Goal: Transaction & Acquisition: Book appointment/travel/reservation

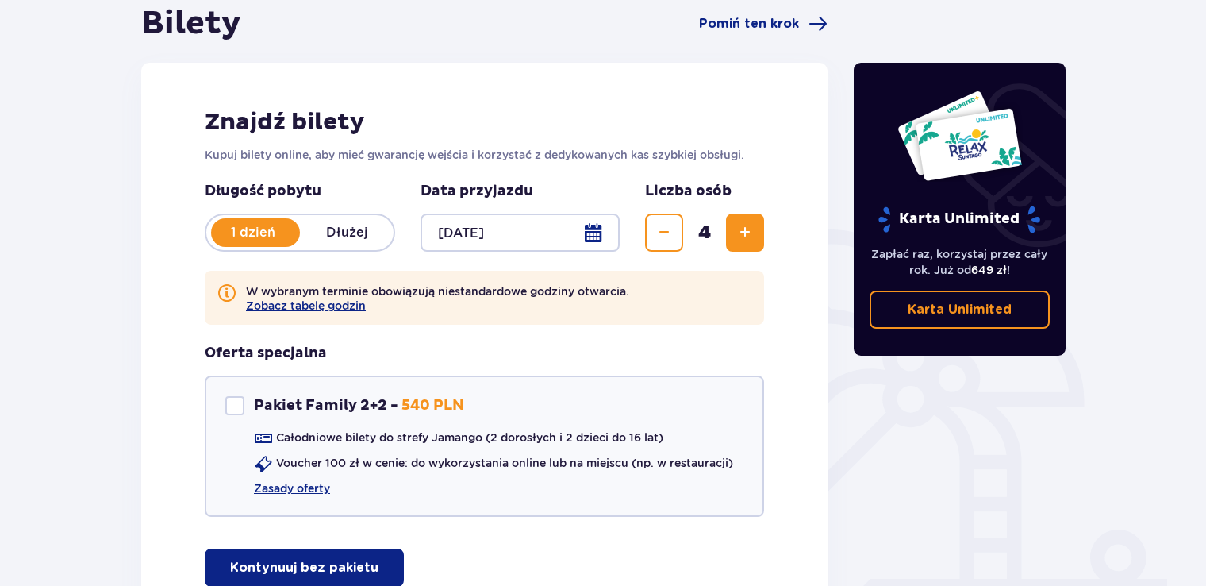
scroll to position [305, 0]
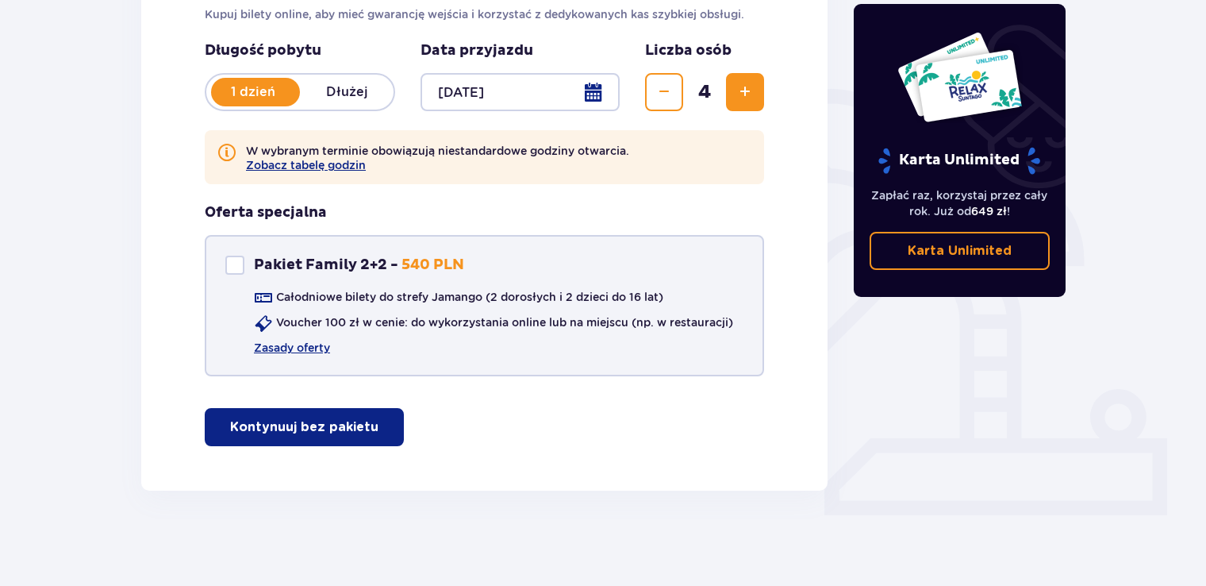
click at [323, 258] on p "Pakiet Family 2+2 -" at bounding box center [326, 264] width 144 height 19
checkbox input "true"
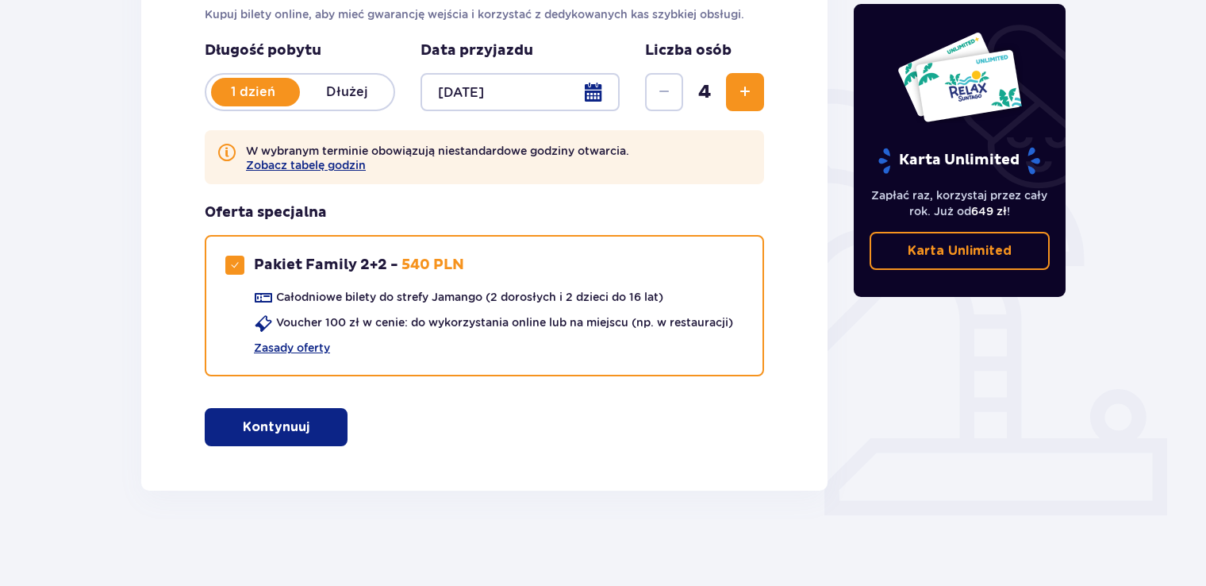
click at [261, 433] on p "Kontynuuj" at bounding box center [276, 426] width 67 height 17
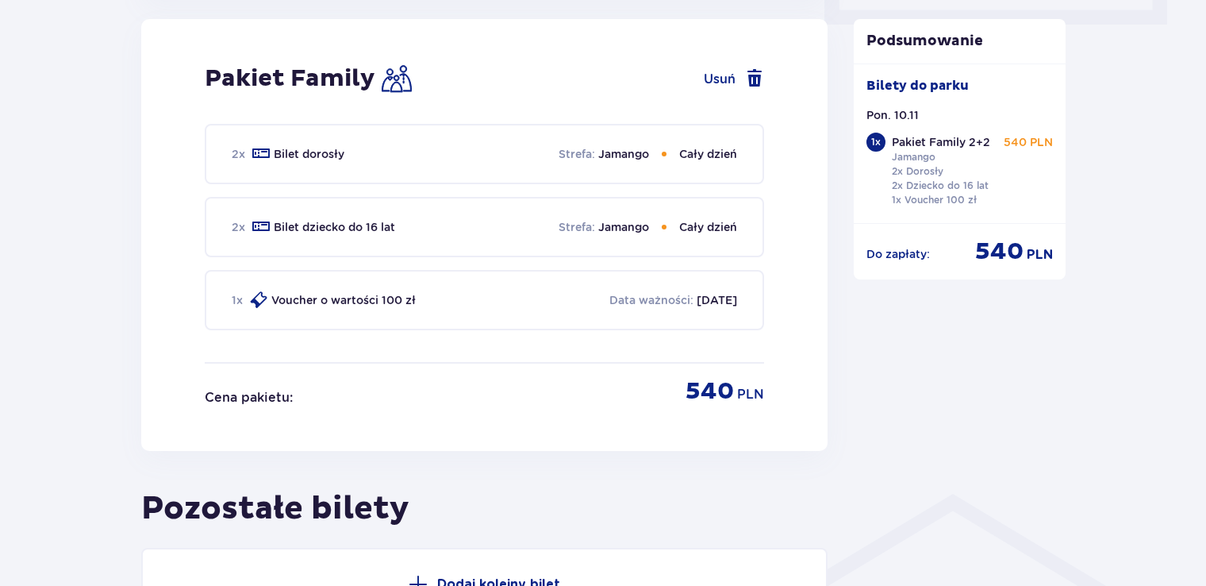
scroll to position [398, 0]
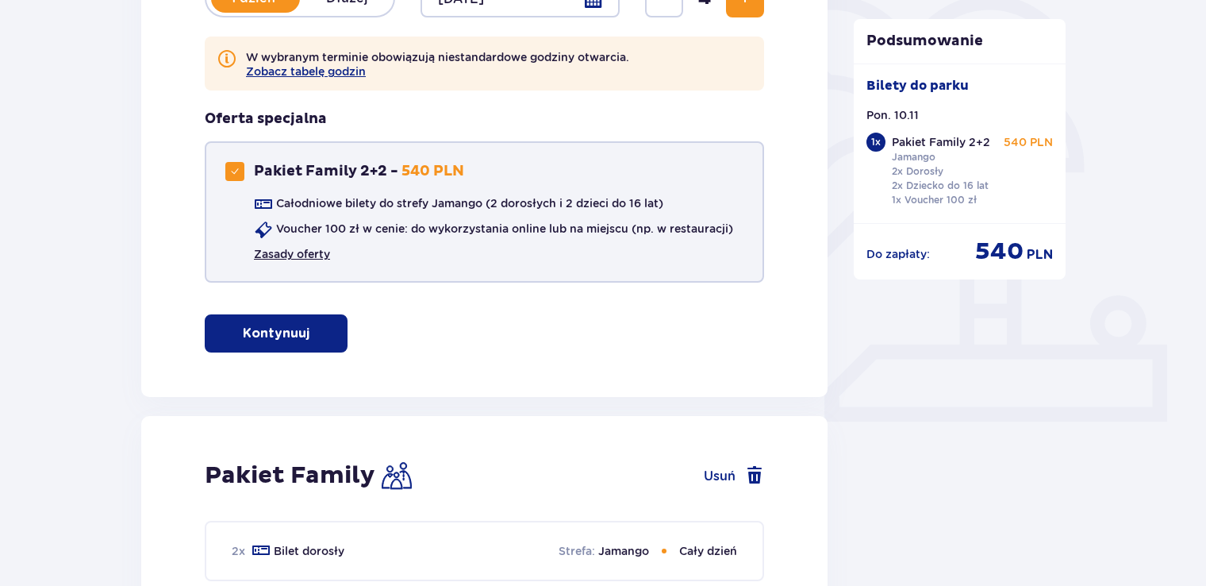
click at [321, 258] on link "Zasady oferty" at bounding box center [292, 254] width 76 height 16
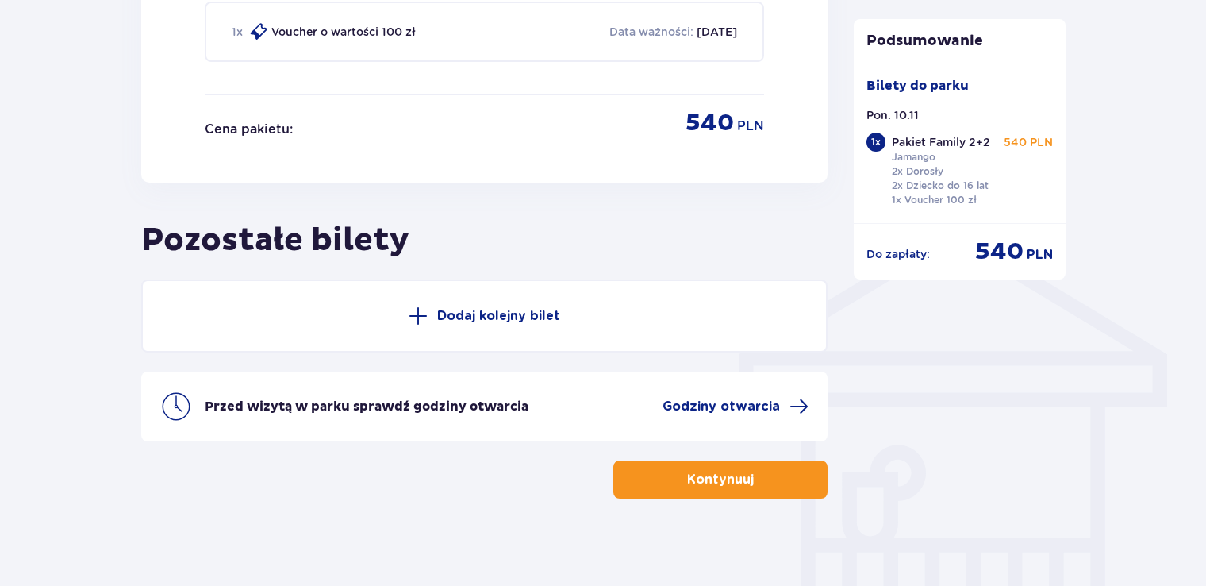
scroll to position [1068, 0]
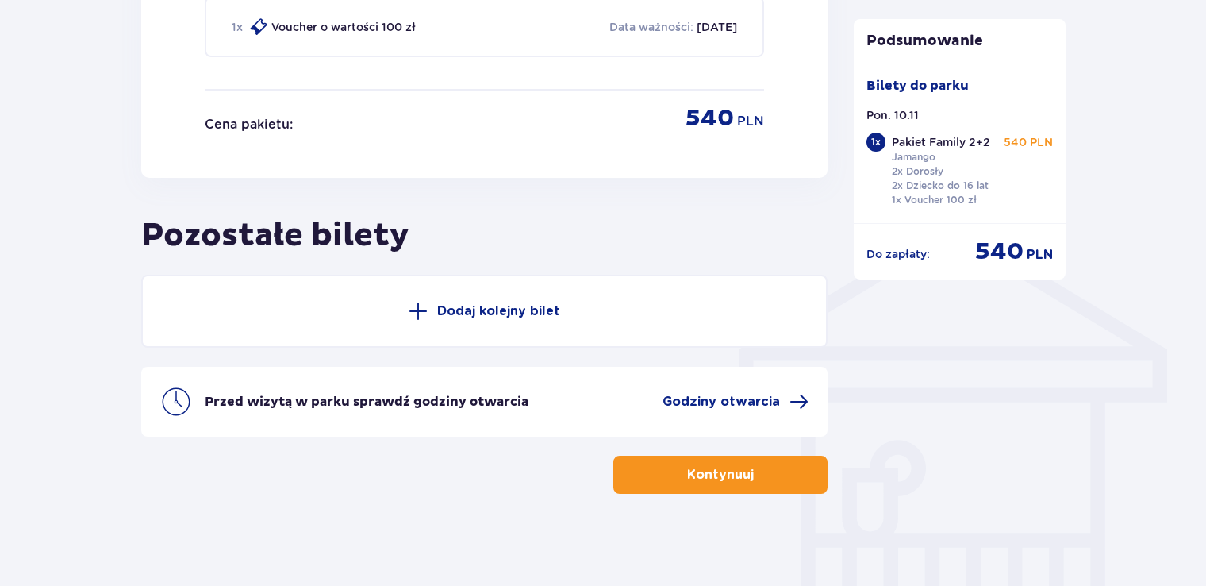
click at [790, 468] on button "Kontynuuj" at bounding box center [720, 474] width 214 height 38
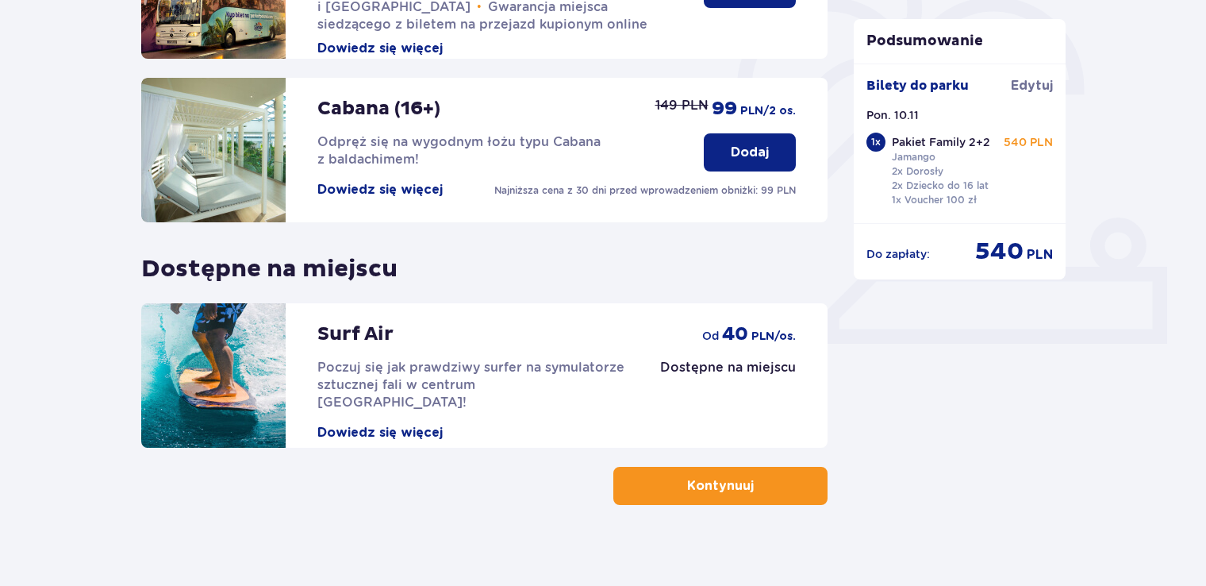
click at [747, 485] on span "button" at bounding box center [756, 485] width 19 height 19
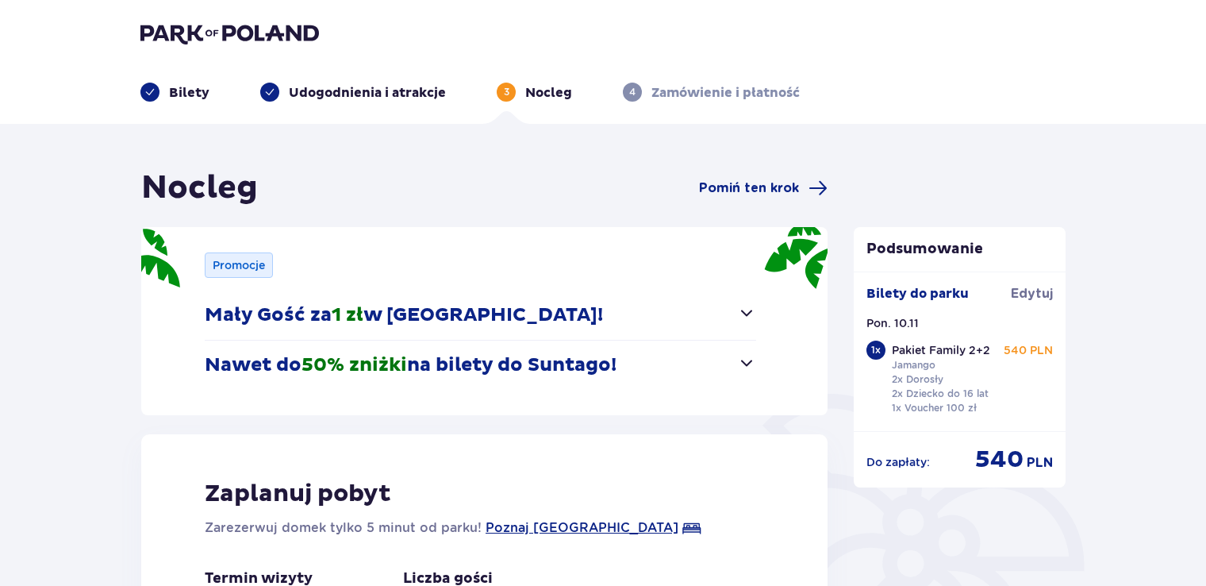
click at [750, 313] on span "button" at bounding box center [746, 312] width 19 height 19
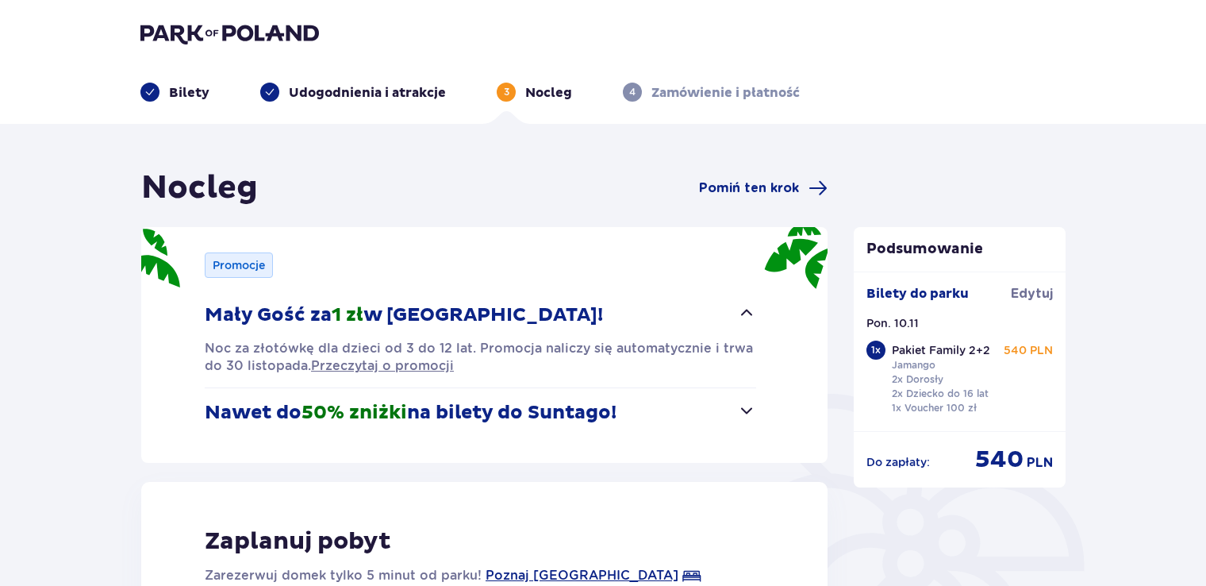
click at [750, 313] on span "button" at bounding box center [746, 312] width 19 height 19
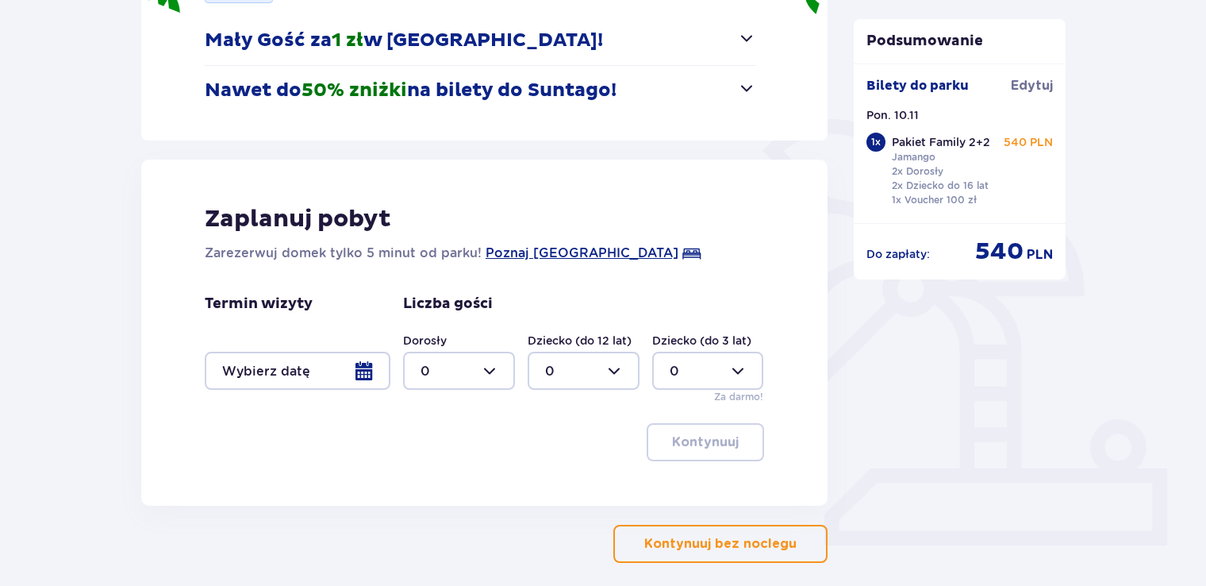
scroll to position [317, 0]
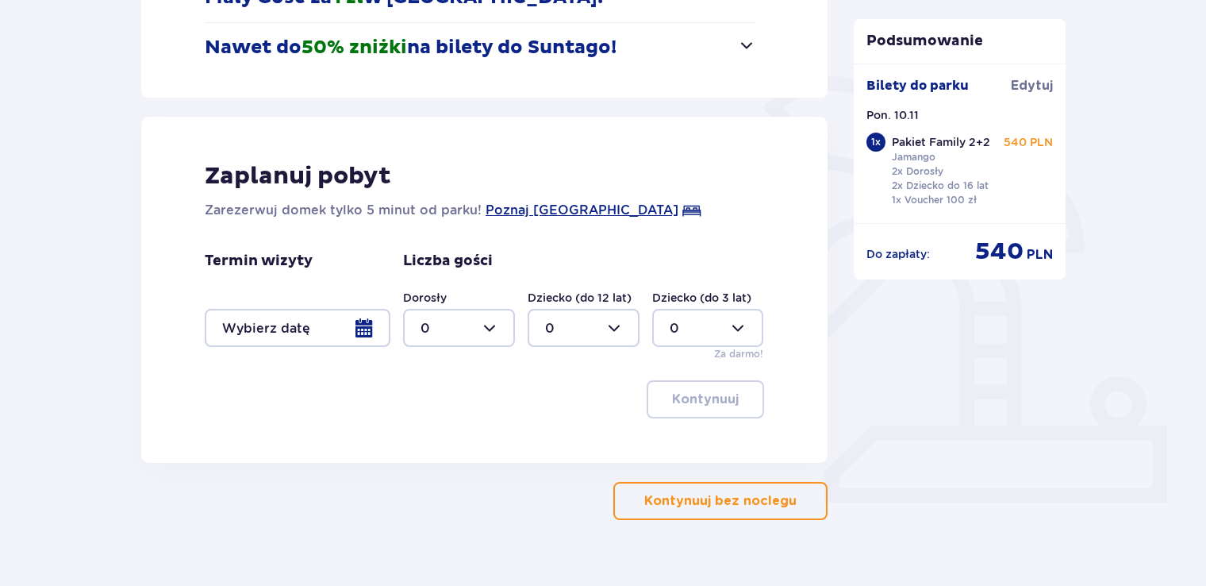
click at [350, 336] on div at bounding box center [298, 328] width 186 height 38
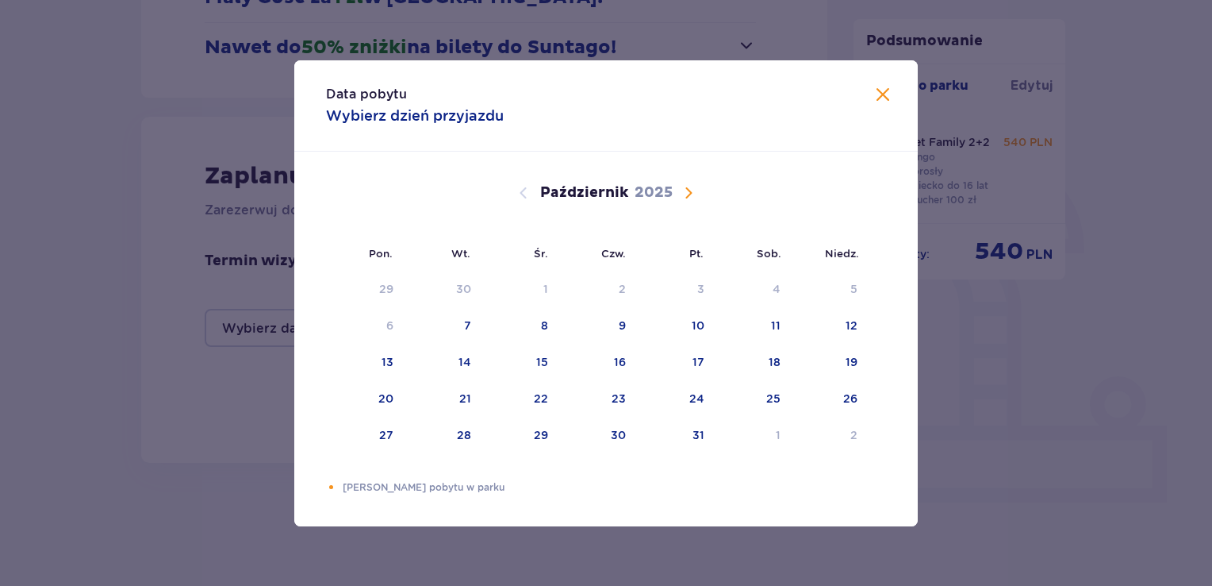
click at [688, 188] on span "Następny miesiąc" at bounding box center [688, 192] width 19 height 19
click at [397, 367] on div "10" at bounding box center [365, 362] width 79 height 35
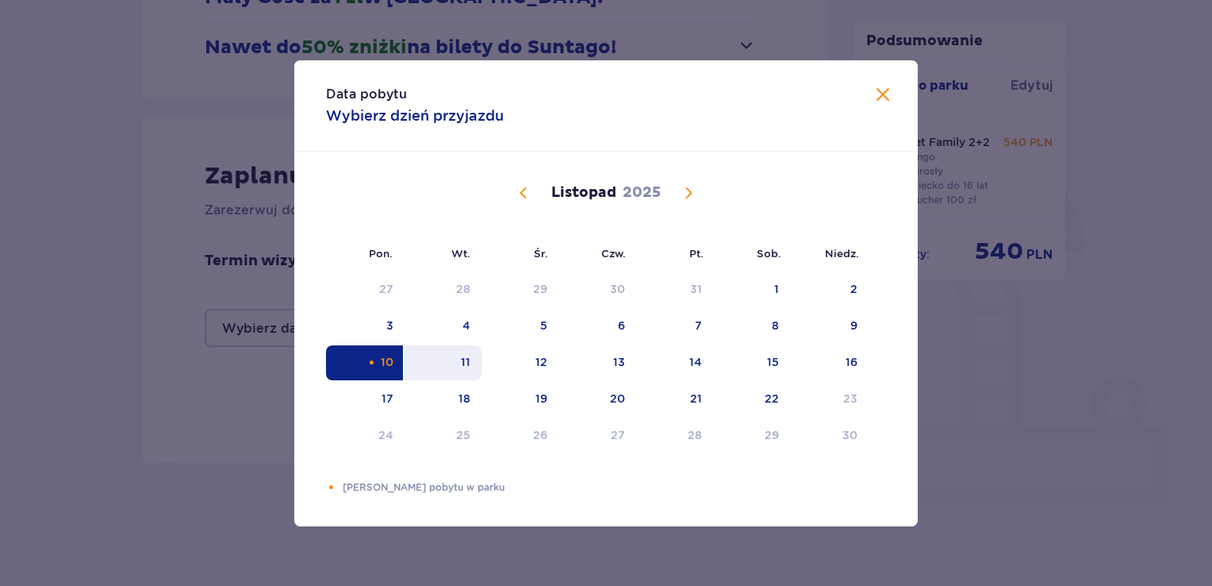
click at [456, 361] on div "11" at bounding box center [443, 362] width 77 height 35
type input "[DATE] - [DATE]"
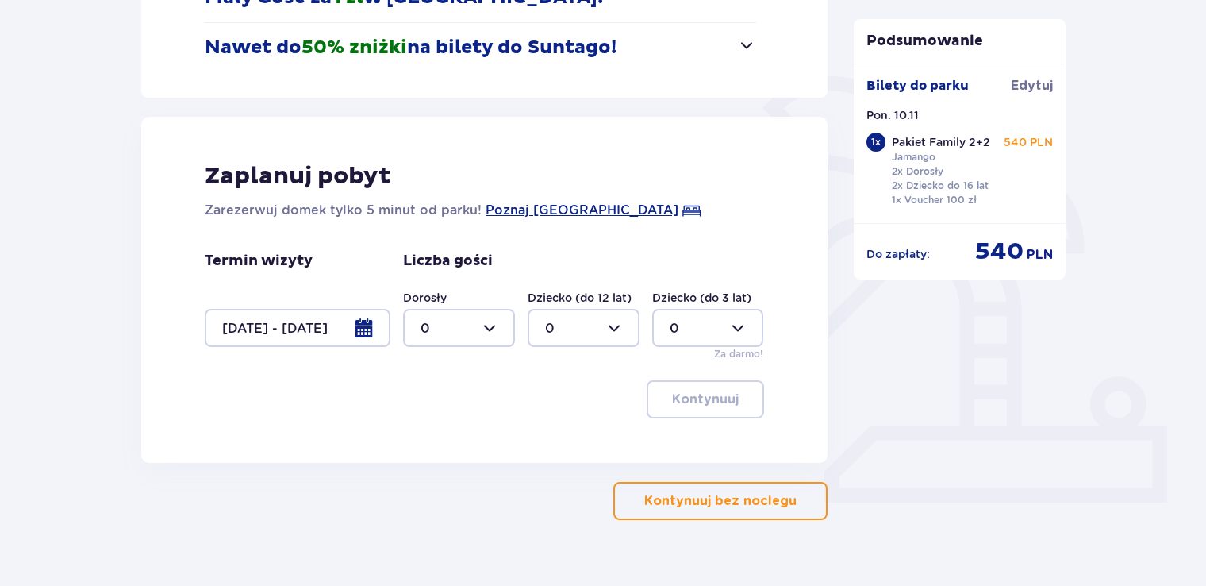
click at [508, 327] on div at bounding box center [459, 328] width 112 height 38
click at [448, 434] on div "2" at bounding box center [459, 442] width 77 height 17
type input "2"
click at [618, 325] on div at bounding box center [584, 328] width 112 height 38
click at [562, 406] on div "1" at bounding box center [583, 409] width 77 height 17
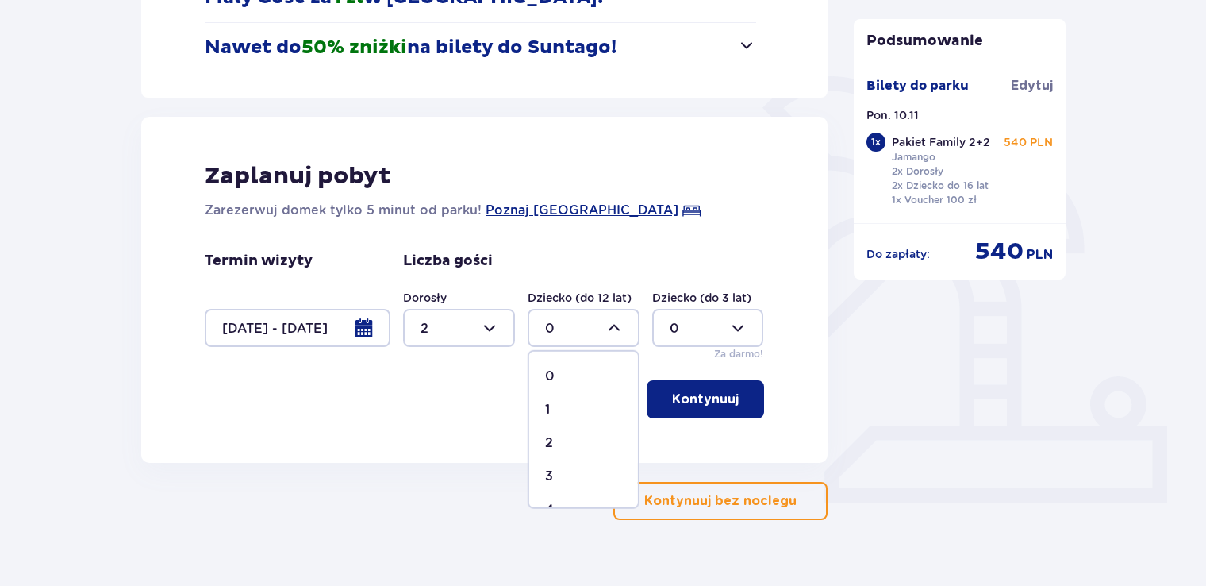
type input "1"
click at [695, 340] on div at bounding box center [708, 328] width 112 height 38
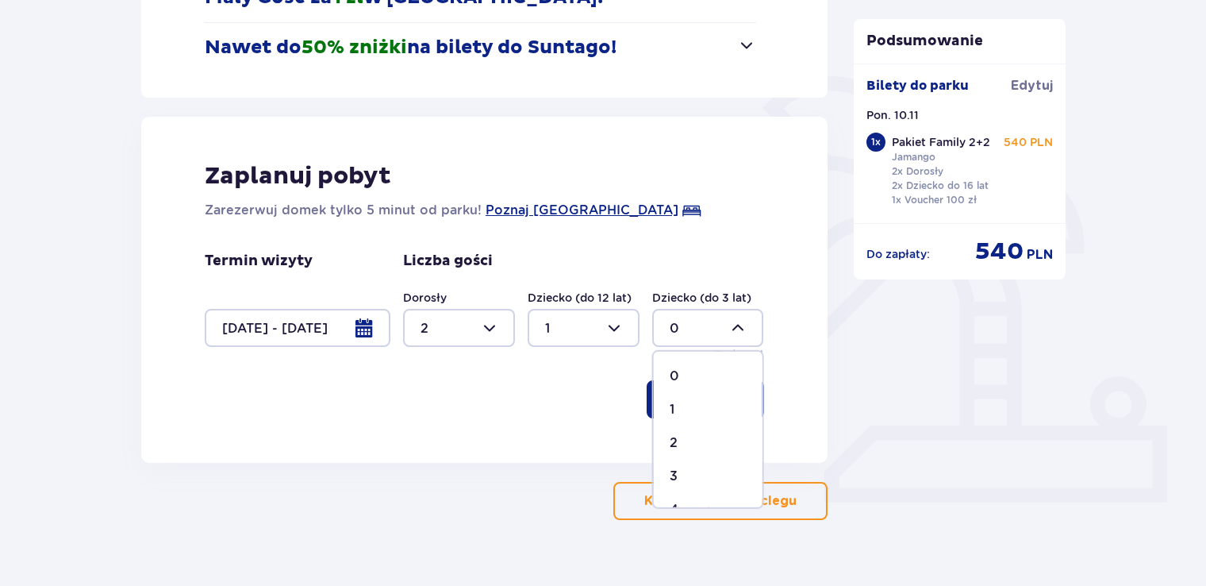
click at [686, 402] on div "1" at bounding box center [708, 409] width 77 height 17
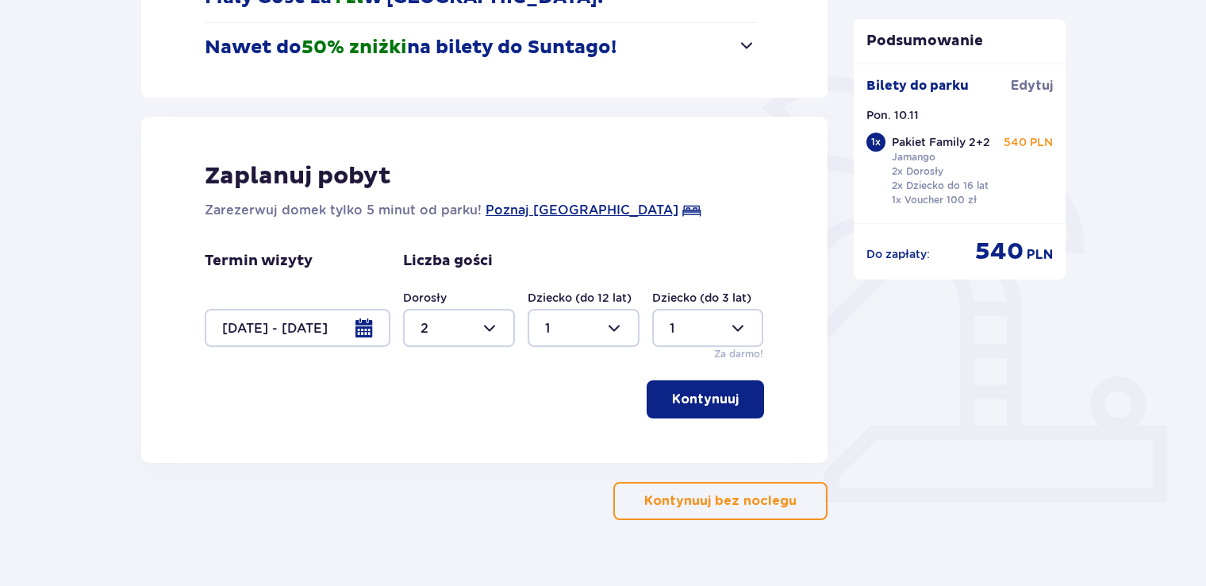
click at [741, 331] on div at bounding box center [708, 328] width 112 height 38
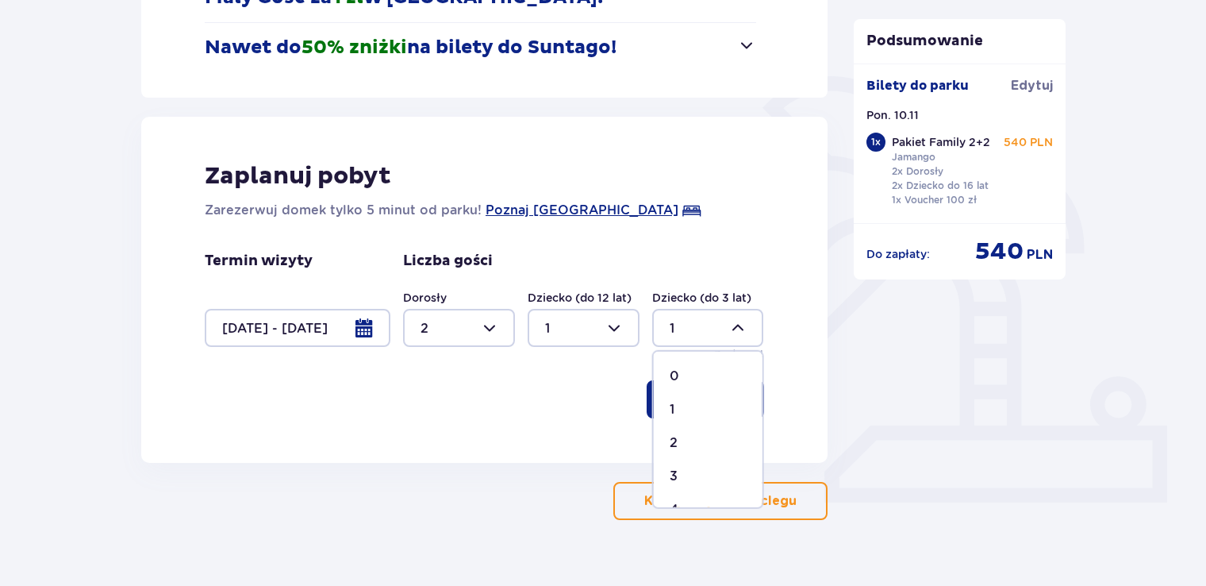
click at [701, 367] on div "0" at bounding box center [708, 375] width 77 height 17
type input "0"
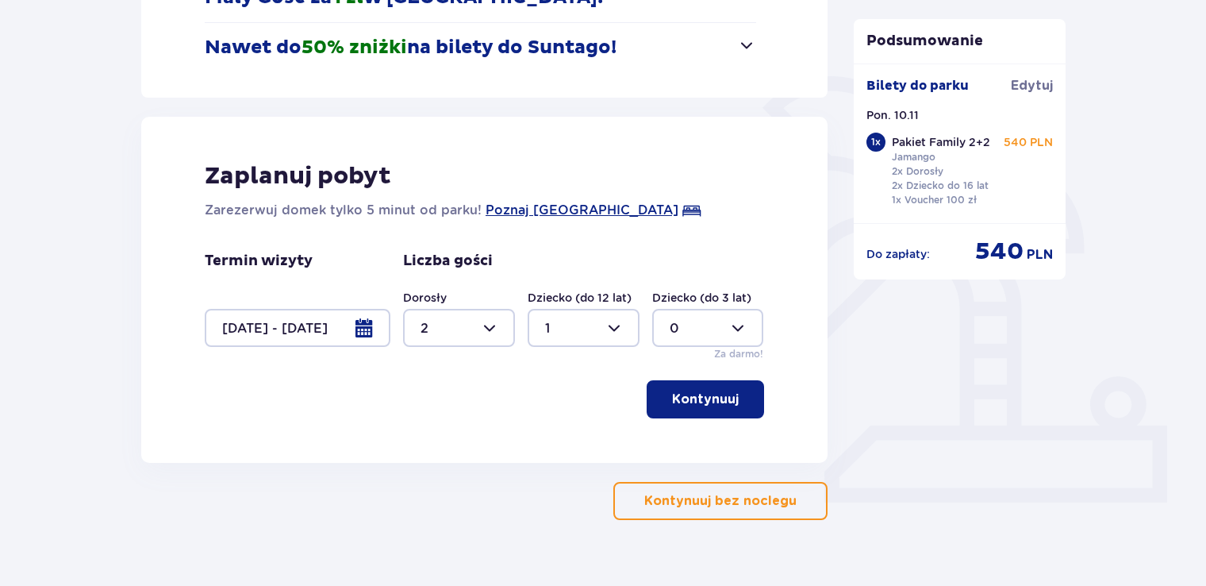
click at [629, 330] on div at bounding box center [584, 328] width 112 height 38
click at [573, 405] on div "1" at bounding box center [583, 409] width 77 height 17
click at [617, 321] on div at bounding box center [584, 328] width 112 height 38
click at [553, 439] on div "2" at bounding box center [583, 442] width 77 height 17
type input "2"
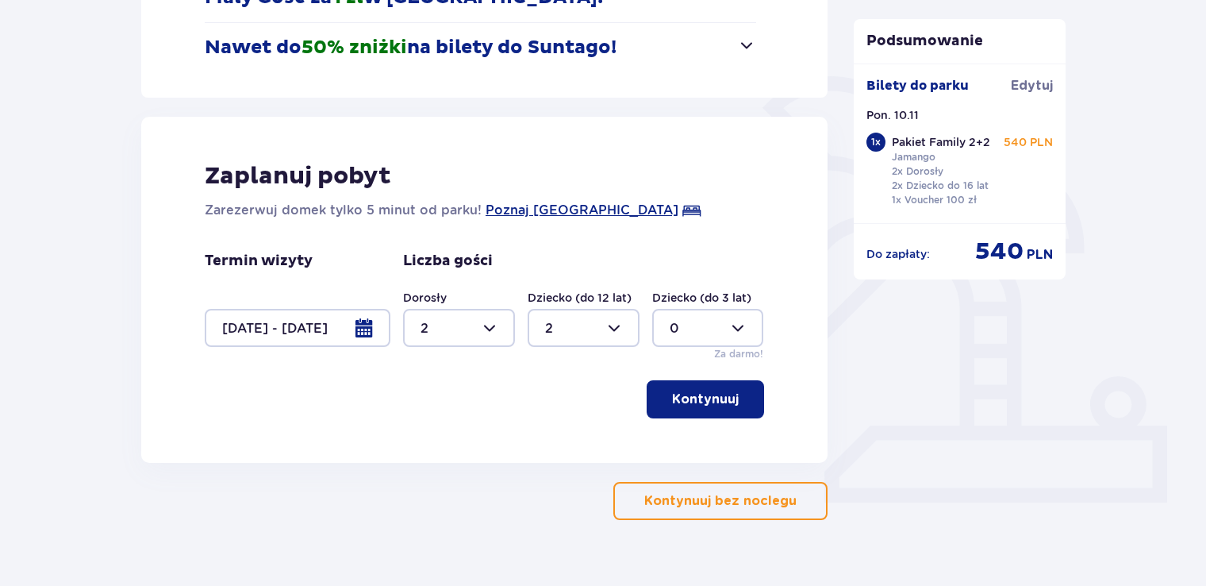
click at [701, 401] on p "Kontynuuj" at bounding box center [705, 398] width 67 height 17
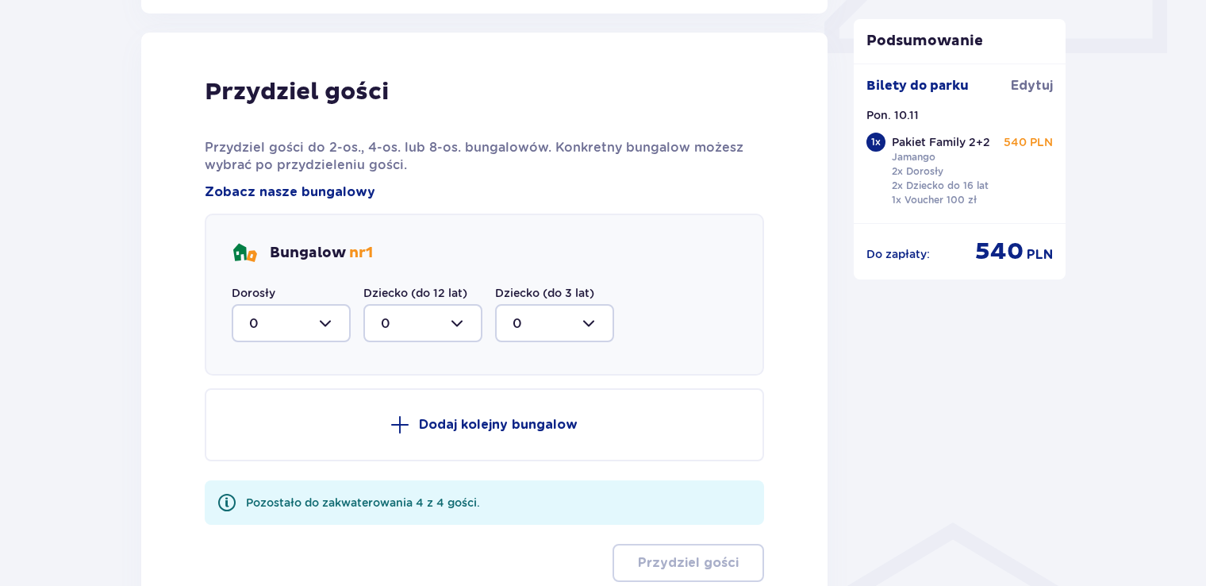
scroll to position [779, 0]
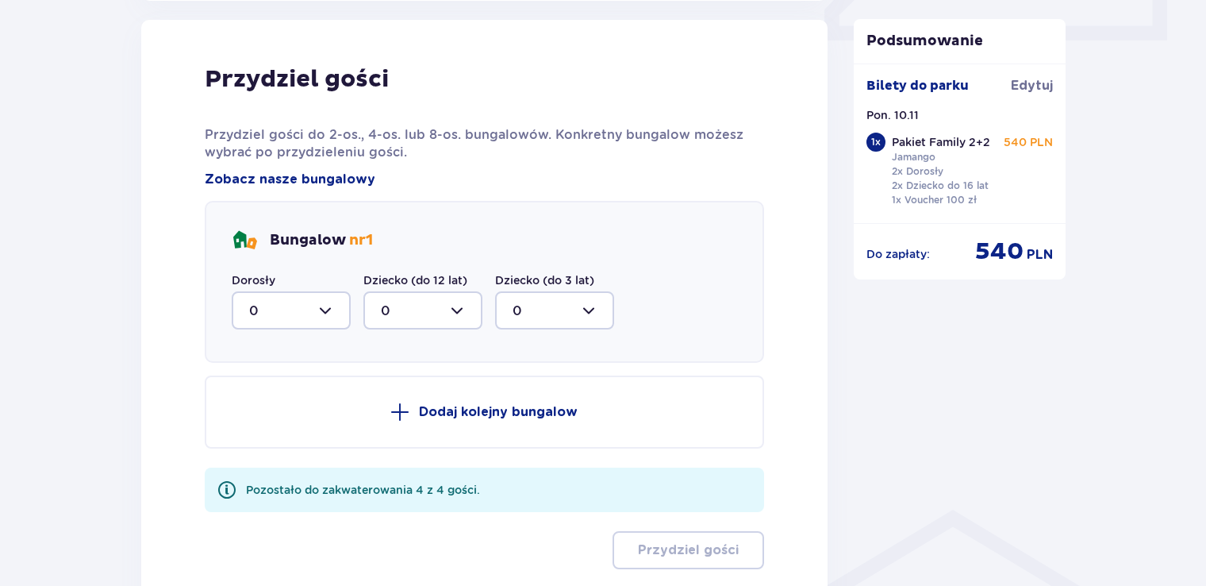
click at [320, 311] on div at bounding box center [291, 310] width 119 height 38
click at [272, 423] on div "2" at bounding box center [291, 425] width 84 height 17
type input "2"
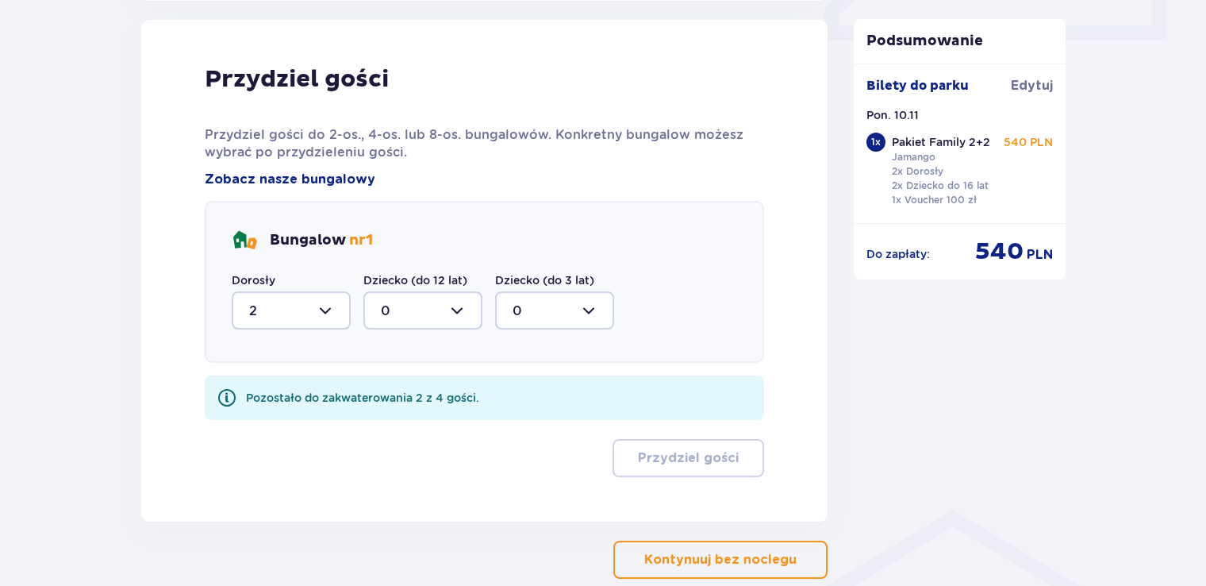
click at [411, 309] on div at bounding box center [422, 310] width 119 height 38
click at [397, 427] on div "2" at bounding box center [423, 425] width 84 height 17
type input "2"
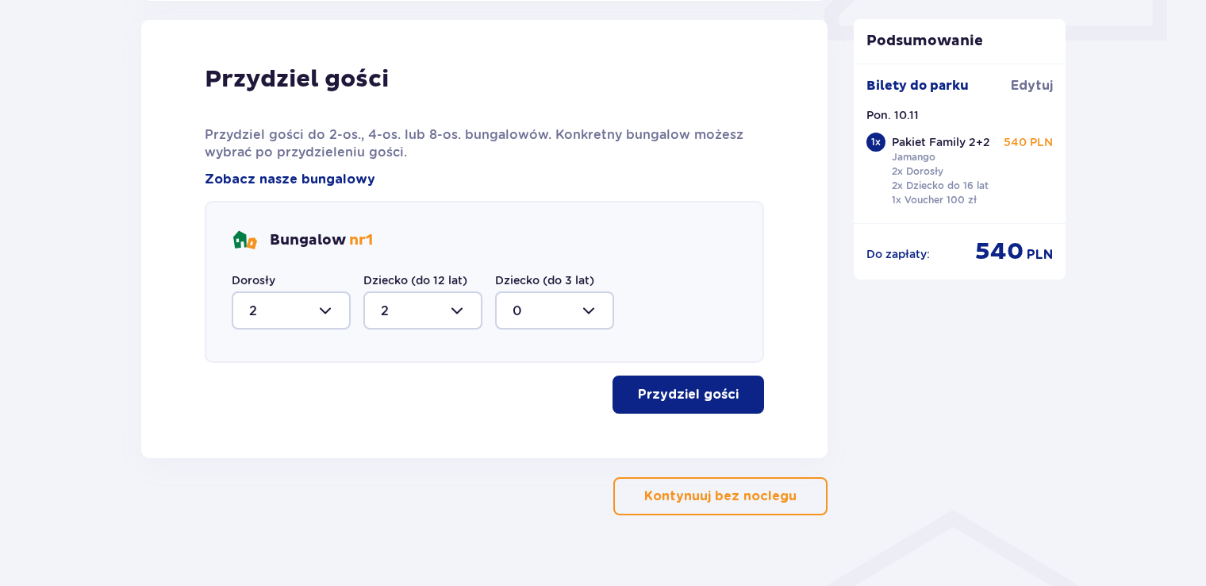
click at [713, 400] on p "Przydziel gości" at bounding box center [688, 394] width 101 height 17
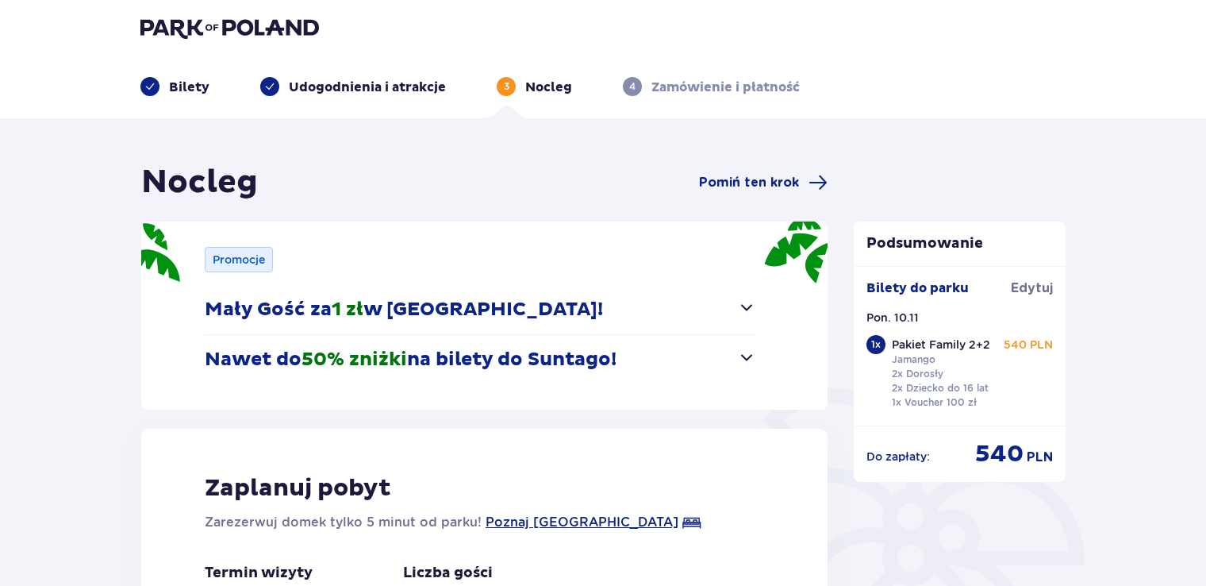
scroll to position [0, 0]
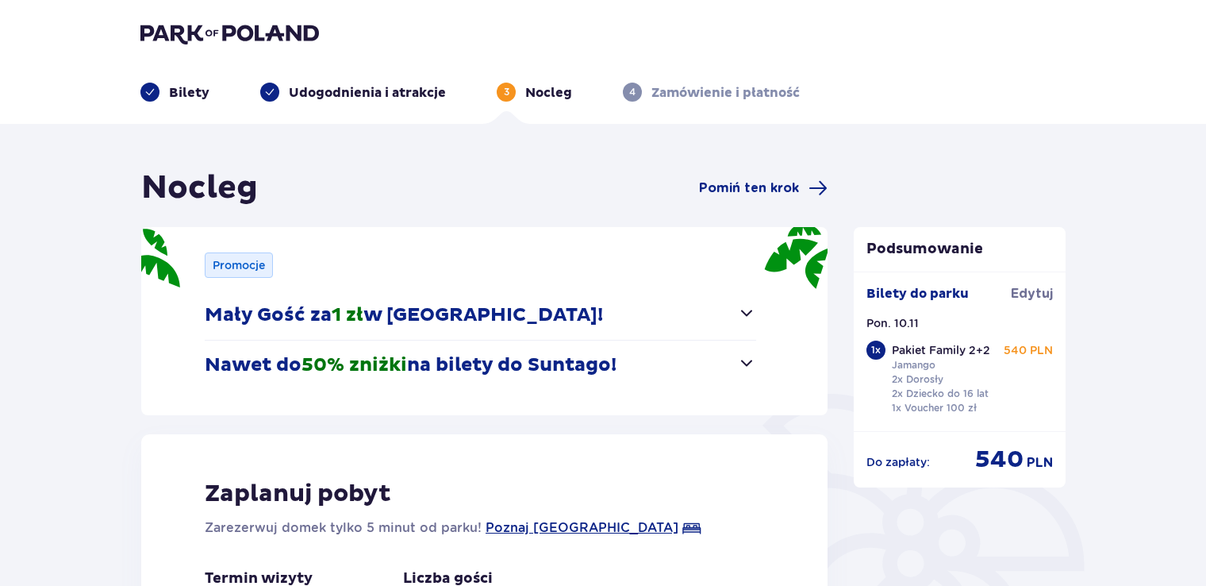
click at [264, 43] on img at bounding box center [229, 33] width 179 height 22
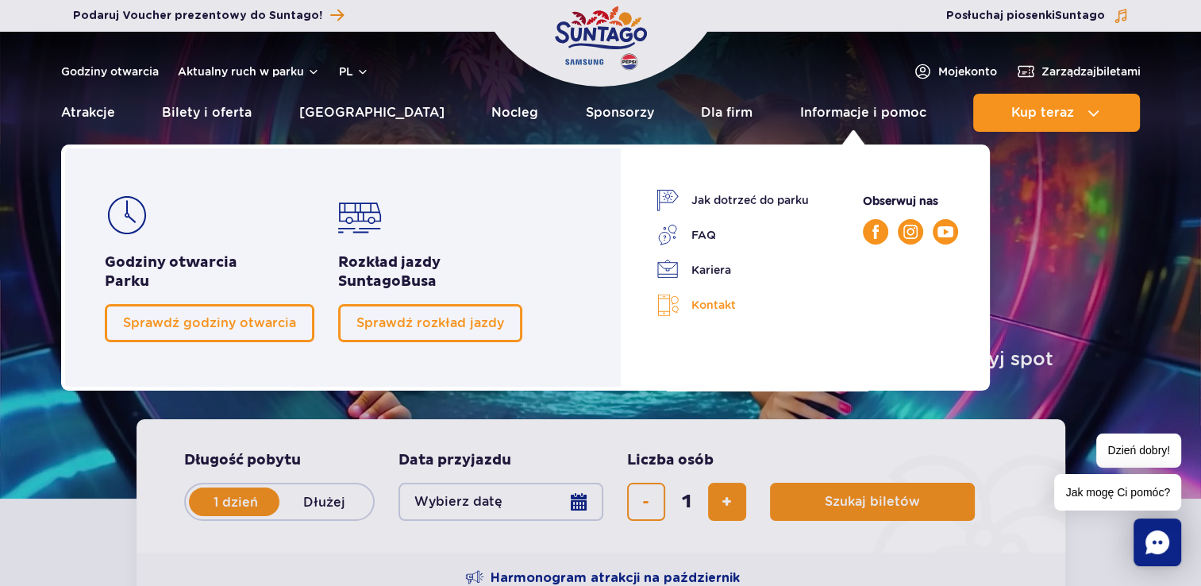
click at [706, 301] on link "Kontakt" at bounding box center [732, 305] width 152 height 23
